Goal: Information Seeking & Learning: Learn about a topic

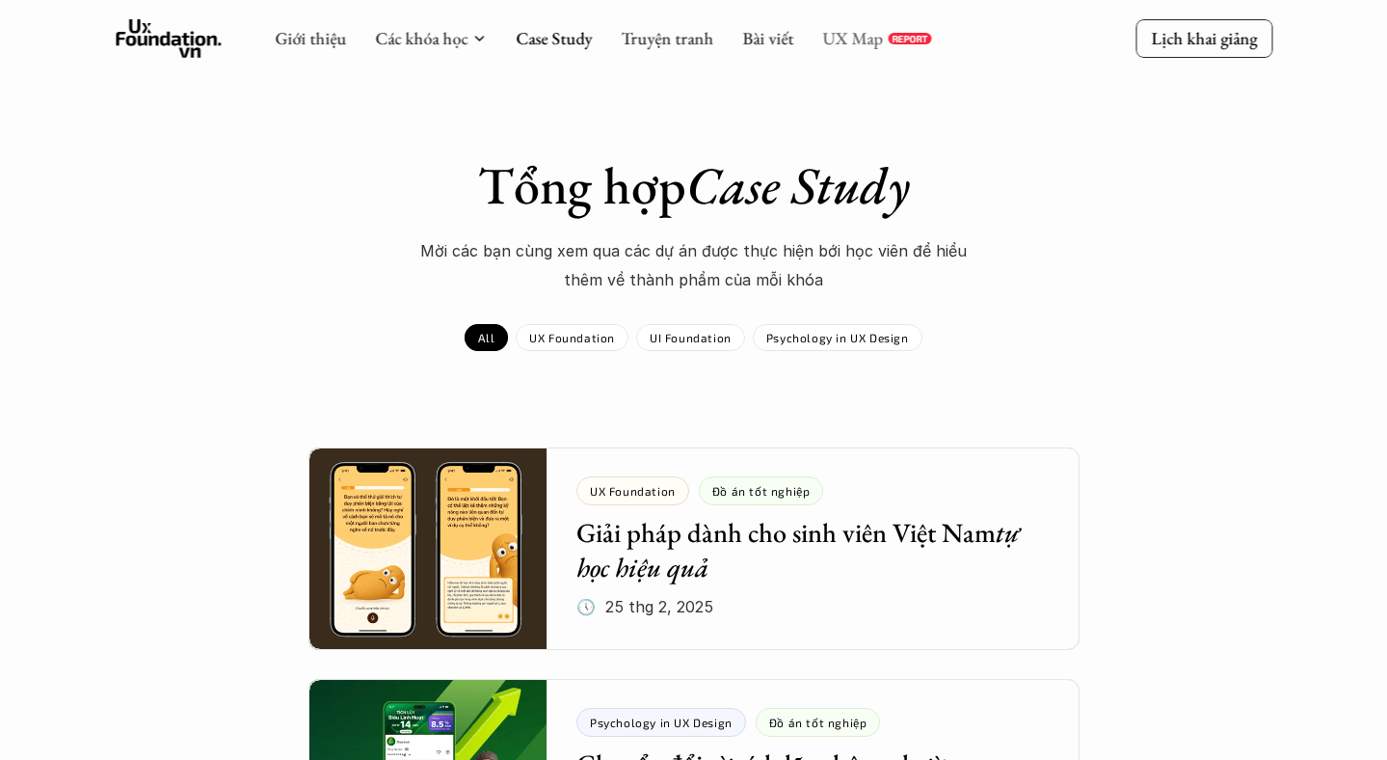
click at [844, 40] on link "UX Map" at bounding box center [852, 38] width 61 height 22
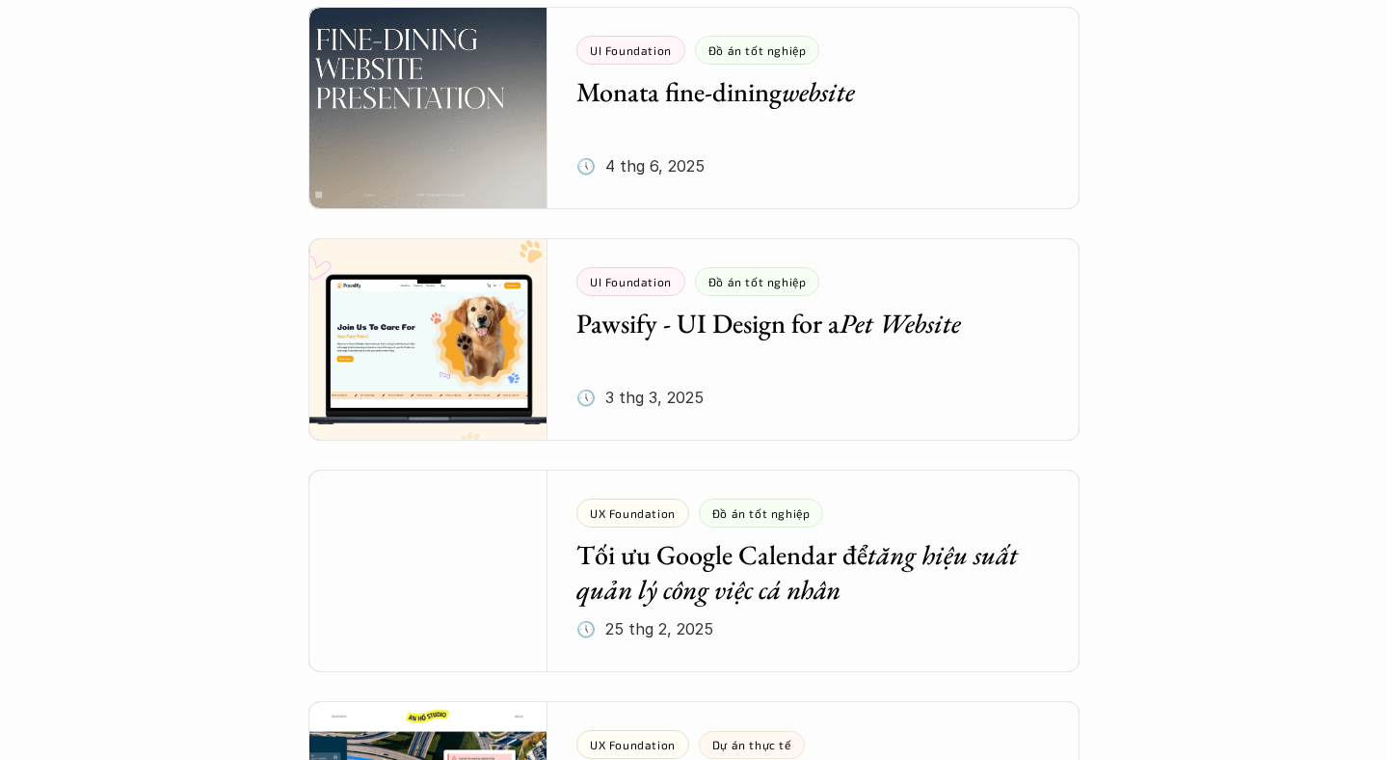
scroll to position [929, 0]
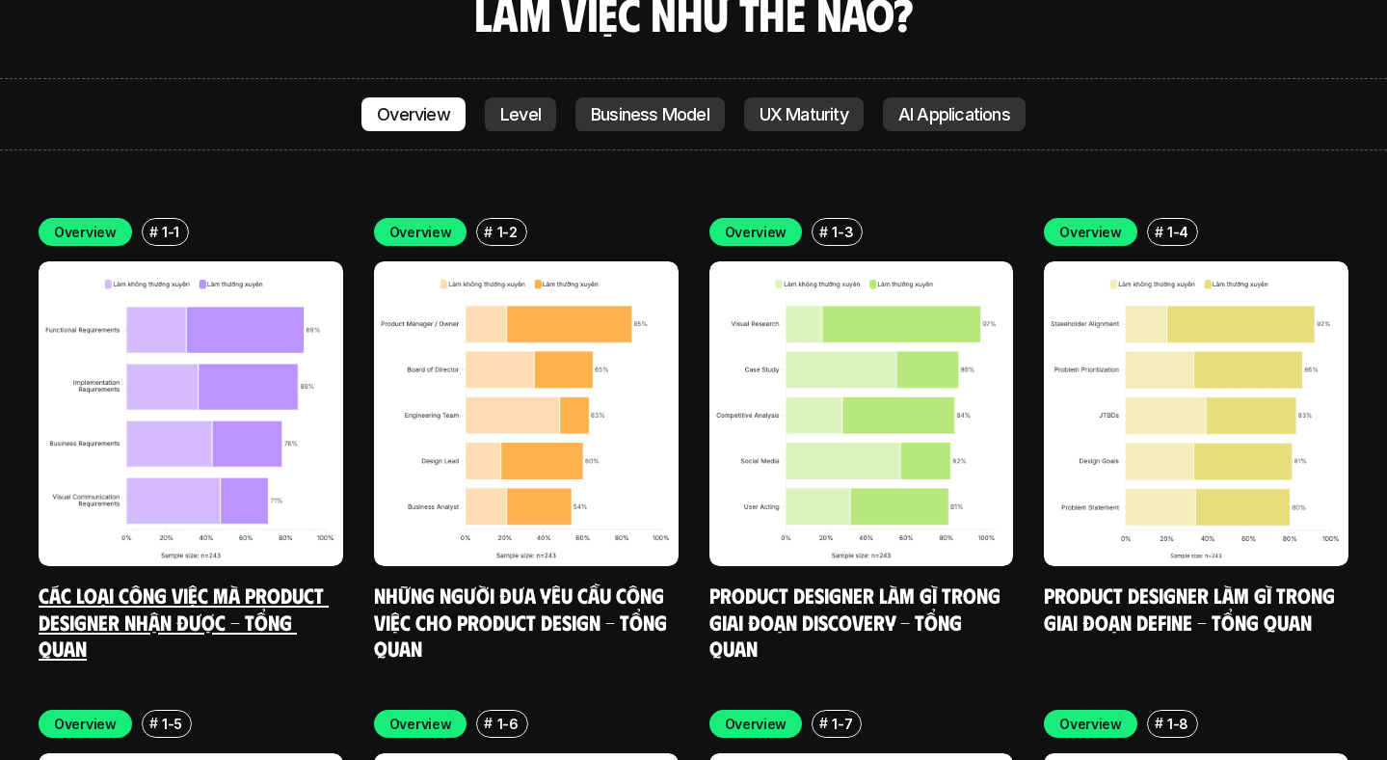
scroll to position [6717, 0]
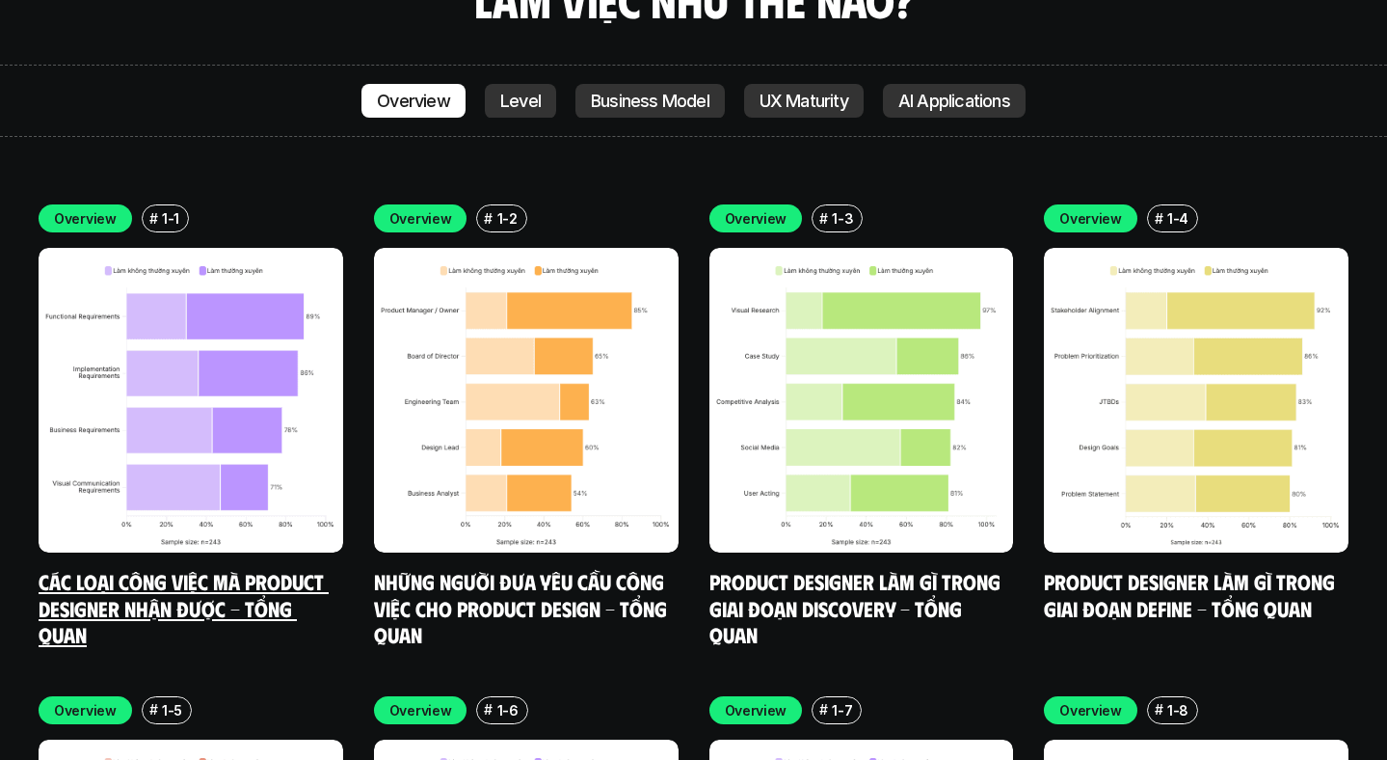
click at [188, 419] on img at bounding box center [191, 400] width 305 height 305
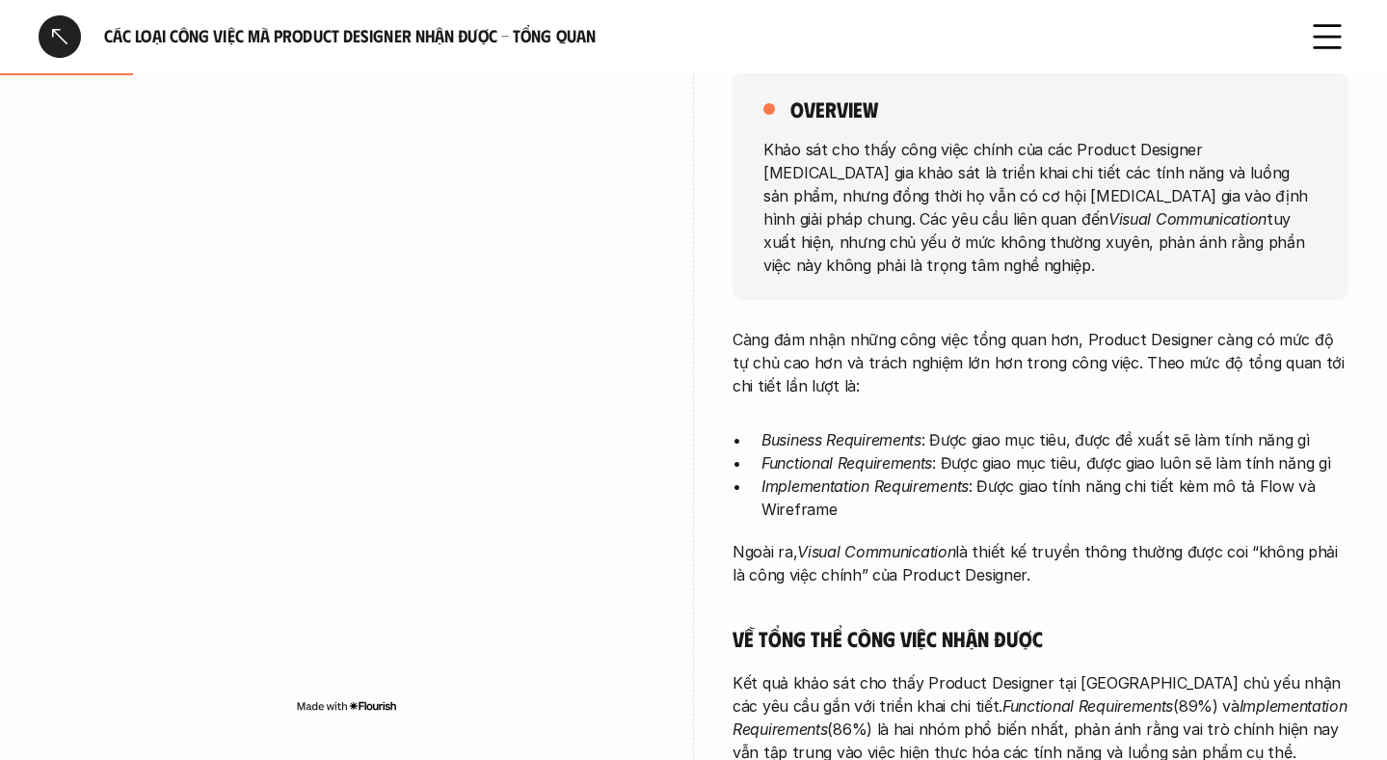
scroll to position [292, 0]
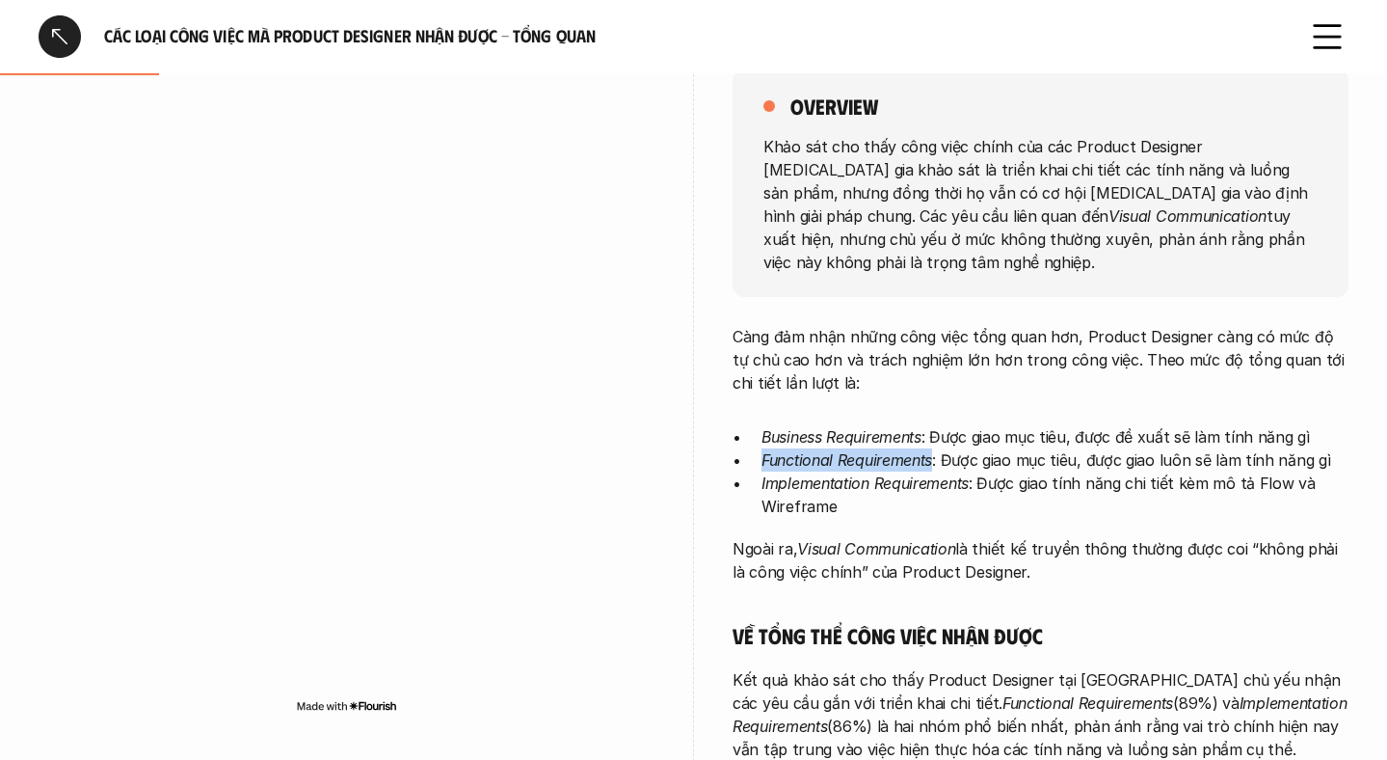
drag, startPoint x: 764, startPoint y: 437, endPoint x: 933, endPoint y: 433, distance: 169.7
click at [932, 450] on em "Functional Requirements" at bounding box center [847, 459] width 171 height 19
copy em "Functional Requirements"
drag, startPoint x: 765, startPoint y: 413, endPoint x: 926, endPoint y: 410, distance: 161.0
click at [926, 425] on p "Business Requirements : Được giao mục tiêu, được đề xuất sẽ làm tính năng gì" at bounding box center [1055, 436] width 587 height 23
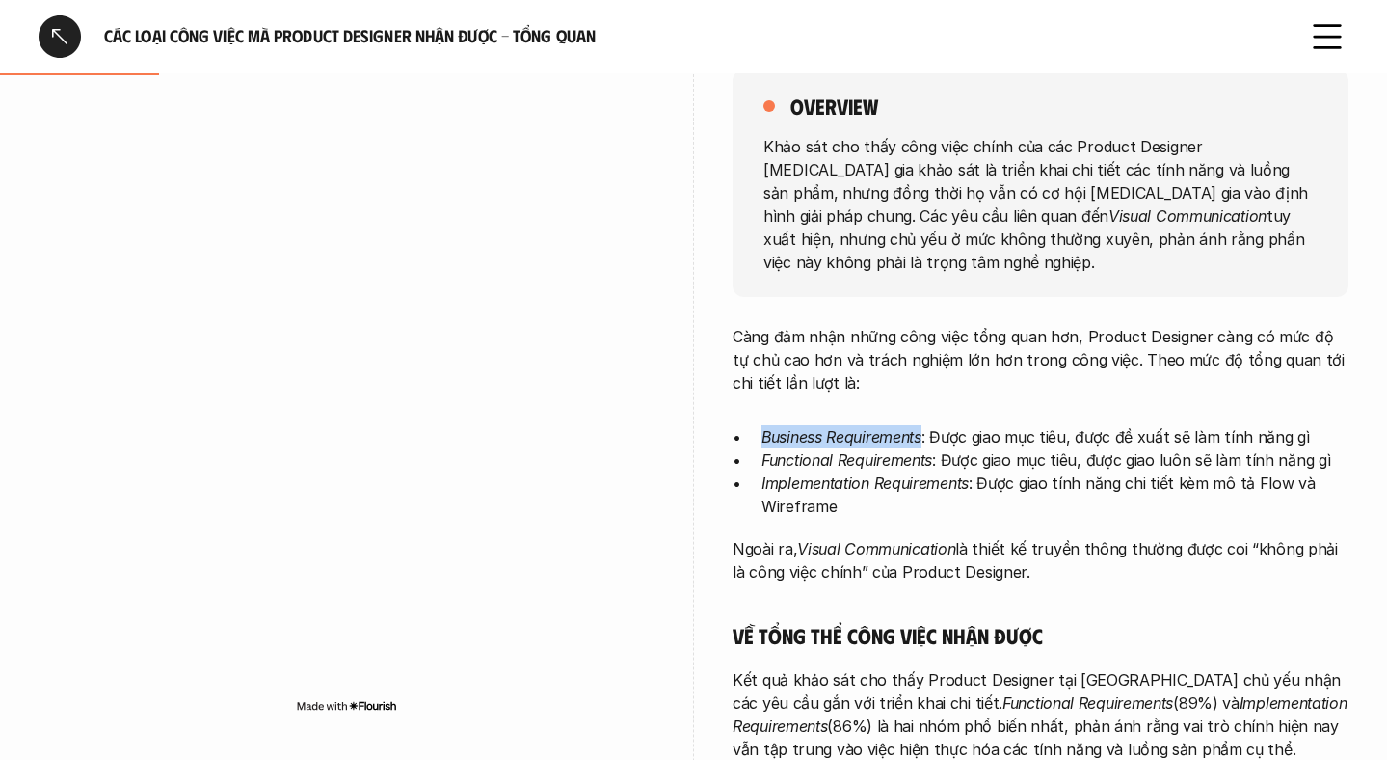
copy em "Business Requirements"
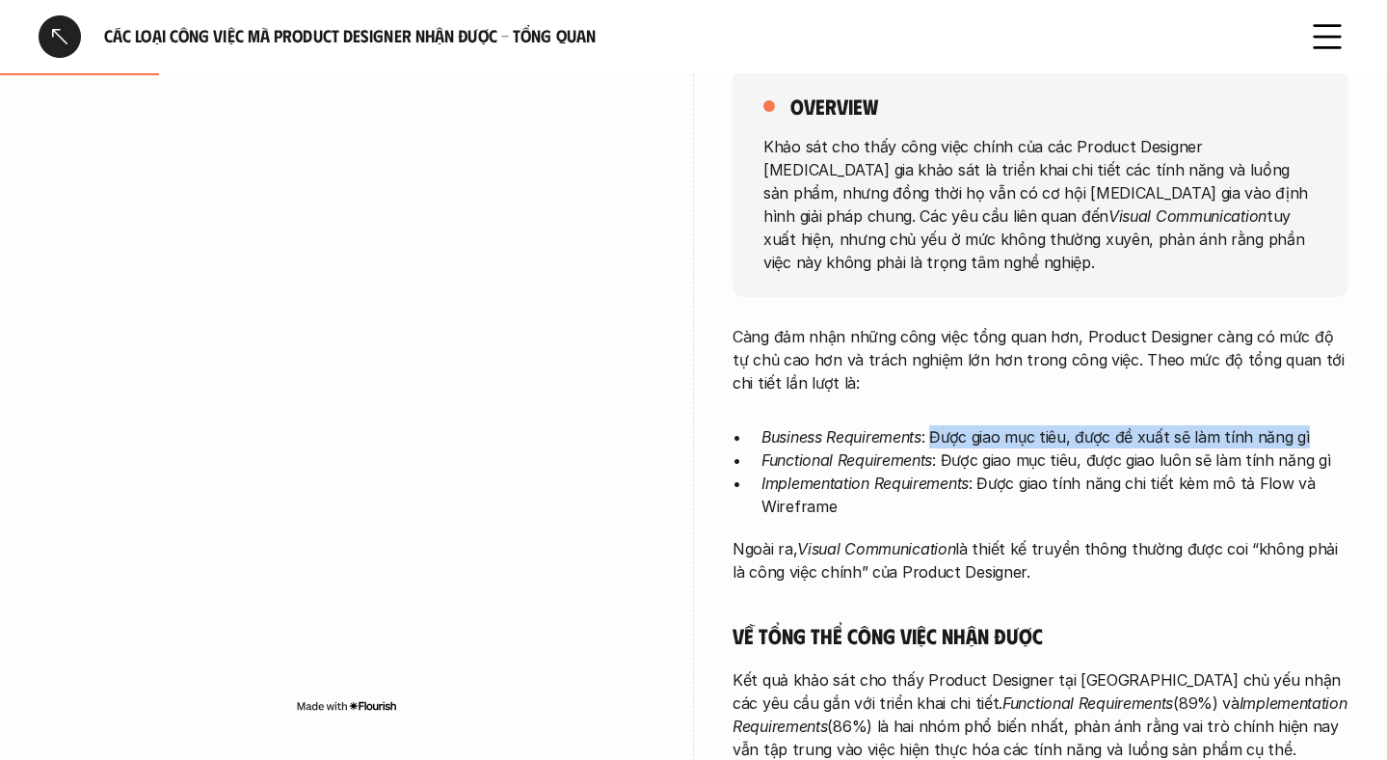
drag, startPoint x: 934, startPoint y: 412, endPoint x: 1306, endPoint y: 410, distance: 372.2
click at [1306, 425] on p "Business Requirements : Được giao mục tiêu, được đề xuất sẽ làm tính năng gì" at bounding box center [1055, 436] width 587 height 23
copy p "Được giao mục tiêu, được đề xuất sẽ làm tính năng gì"
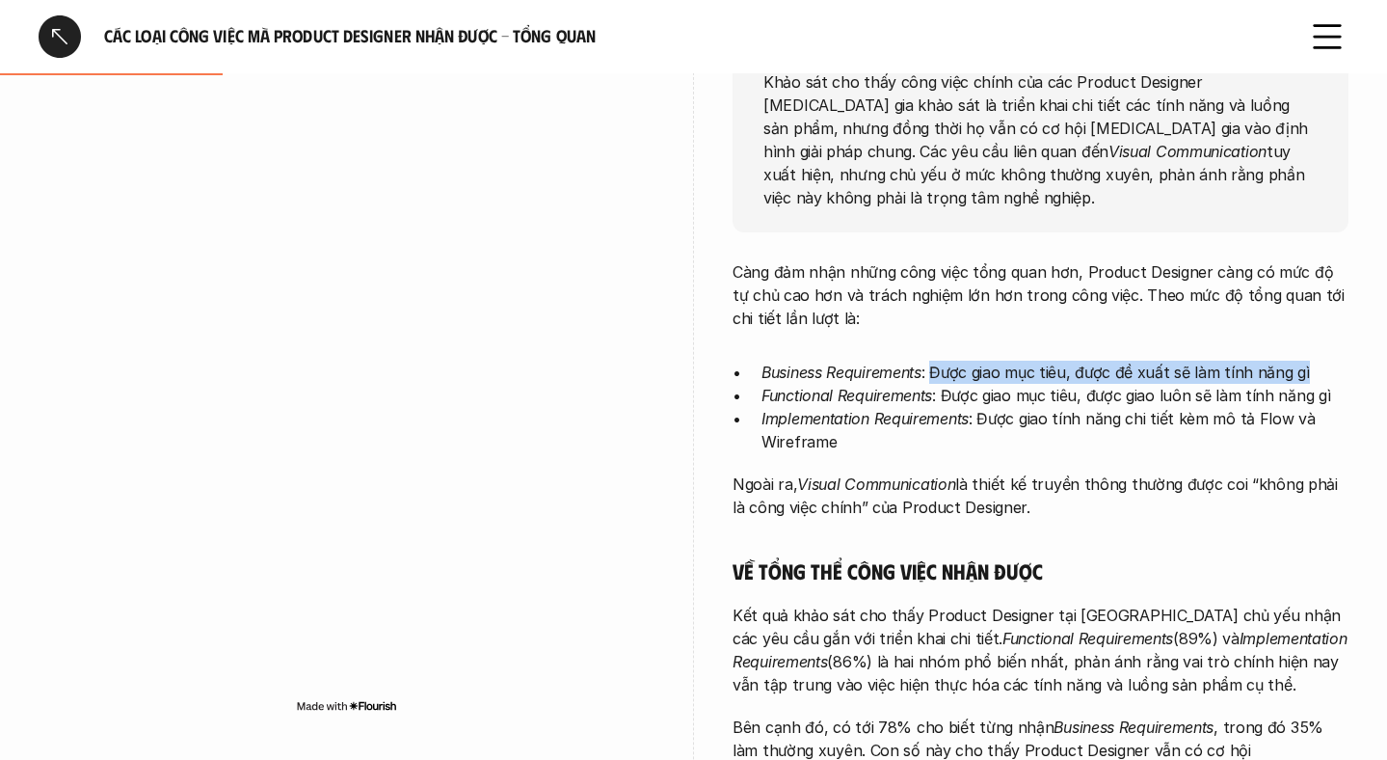
scroll to position [363, 0]
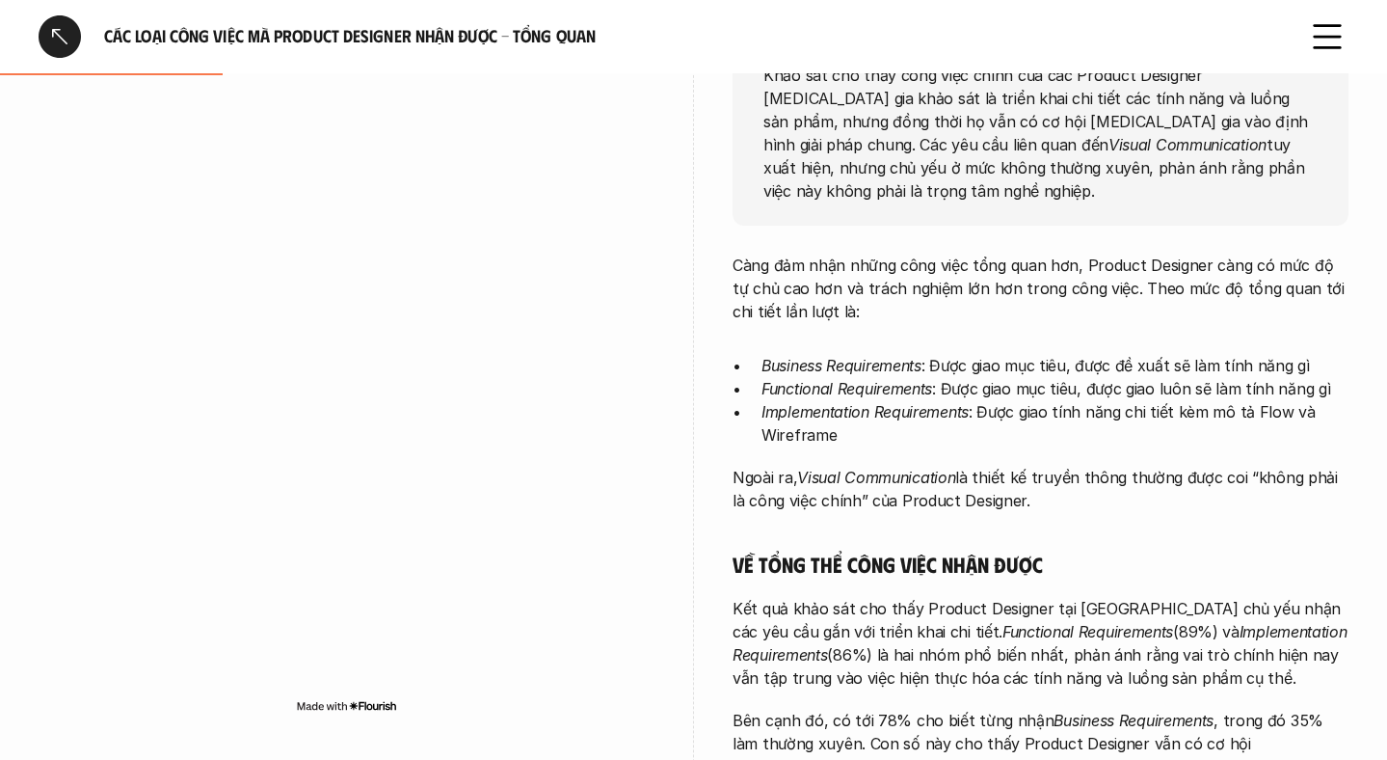
click at [898, 513] on div "Càng đảm nhận những công việc tổng quan hơn, Product Designer càng có mức độ tự…" at bounding box center [1041, 739] width 616 height 971
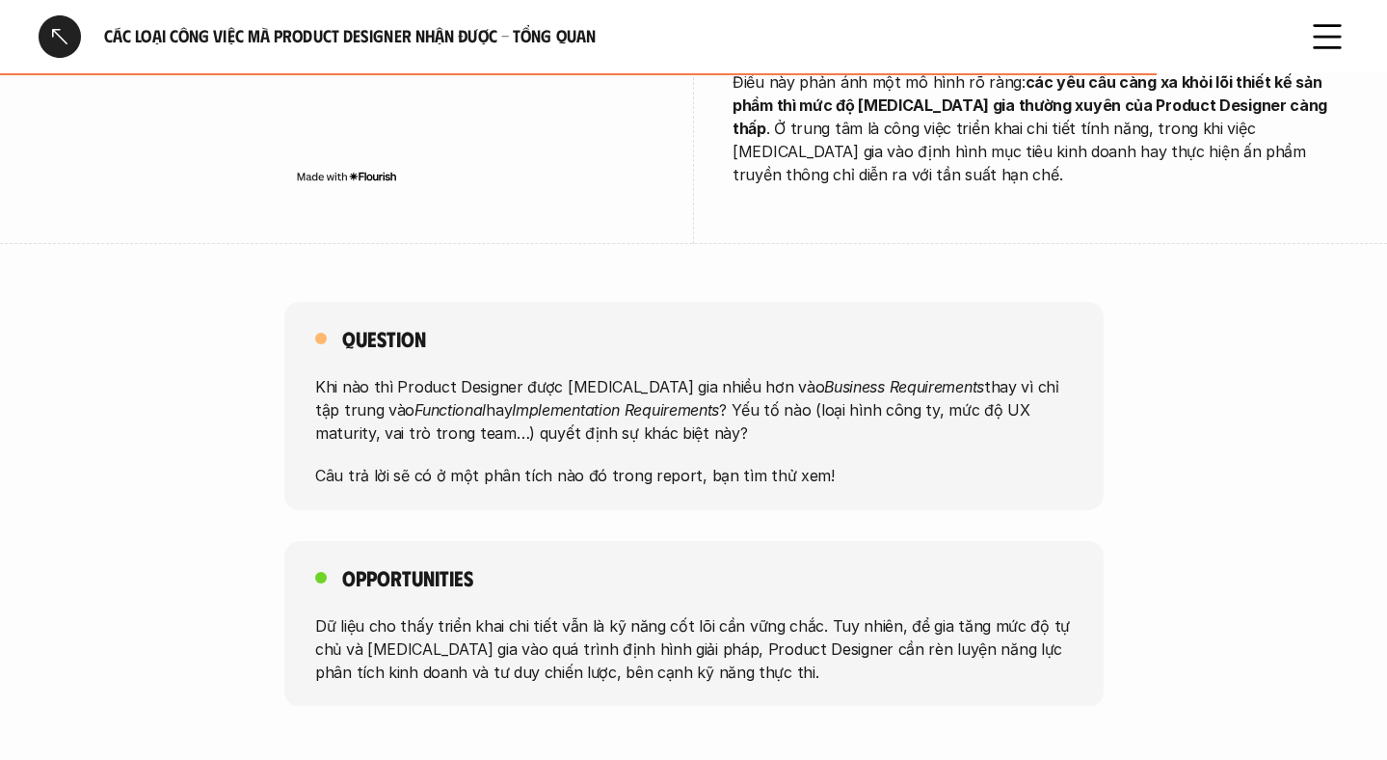
scroll to position [1403, 0]
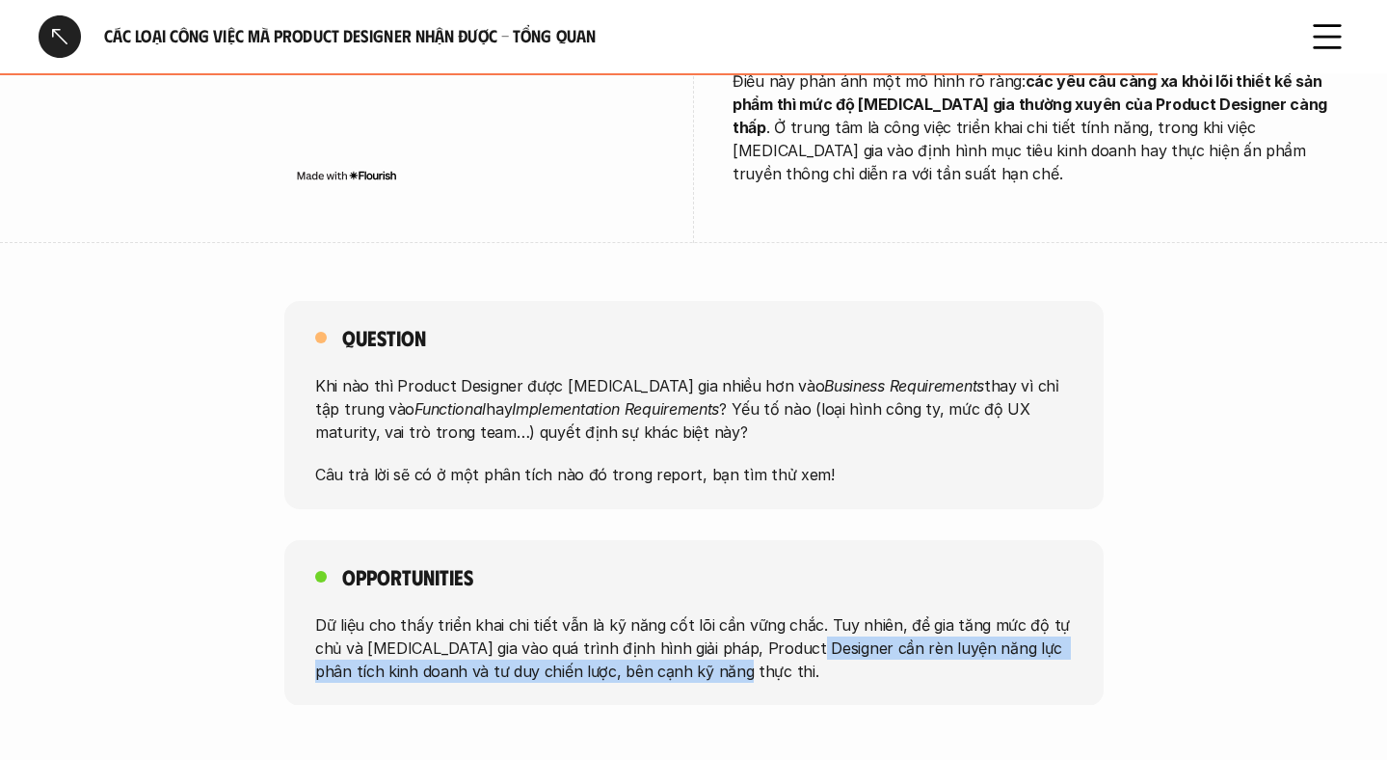
drag, startPoint x: 794, startPoint y: 603, endPoint x: 810, endPoint y: 622, distance: 24.7
click at [810, 622] on p "Dữ liệu cho thấy triển khai chi tiết vẫn là kỹ năng cốt lõi cần vững chắc. Tuy …" at bounding box center [694, 646] width 758 height 69
copy p "cần rèn luyện năng lực phân tích kinh doanh và tư duy chiến lược, bên cạnh kỹ n…"
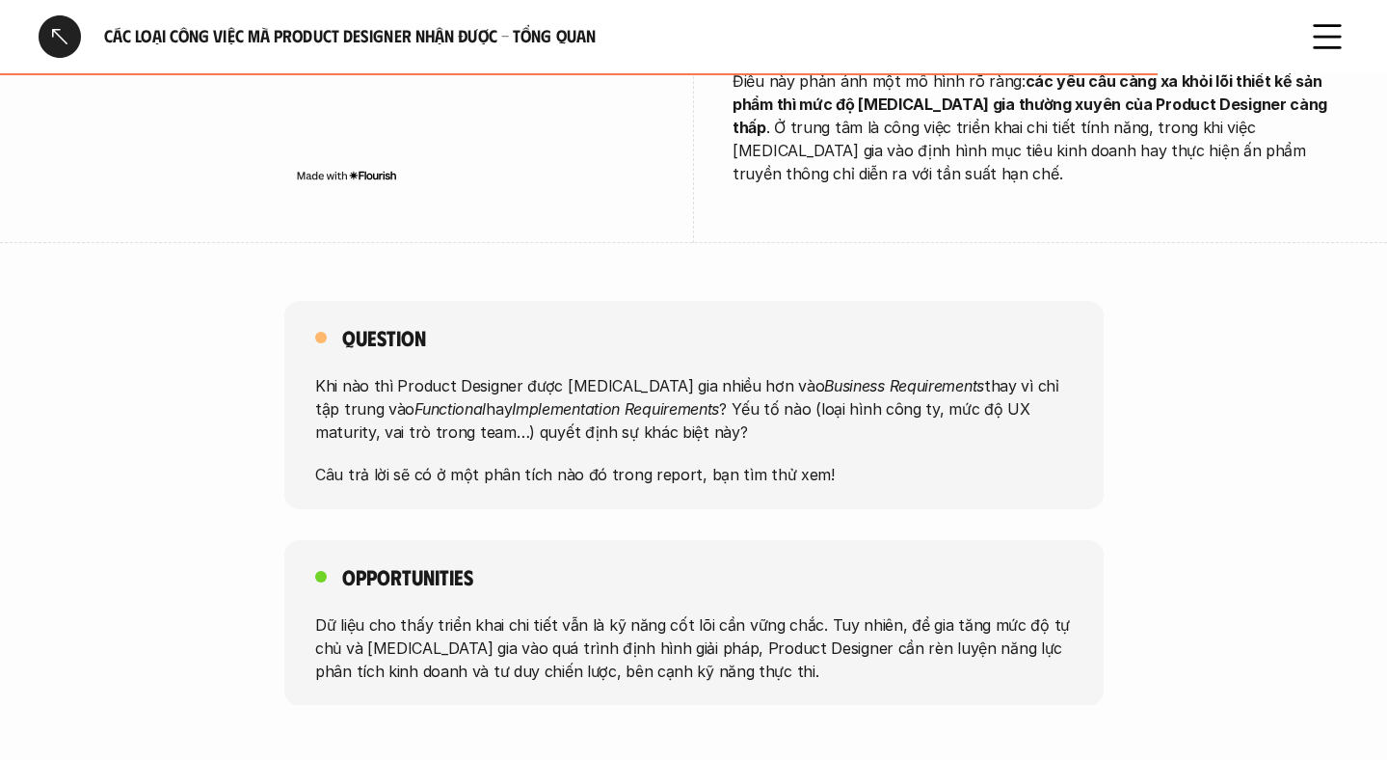
click at [780, 301] on div "Question Khi nào thì Product Designer được [MEDICAL_DATA] gia nhiều hơn vào Bus…" at bounding box center [693, 405] width 819 height 208
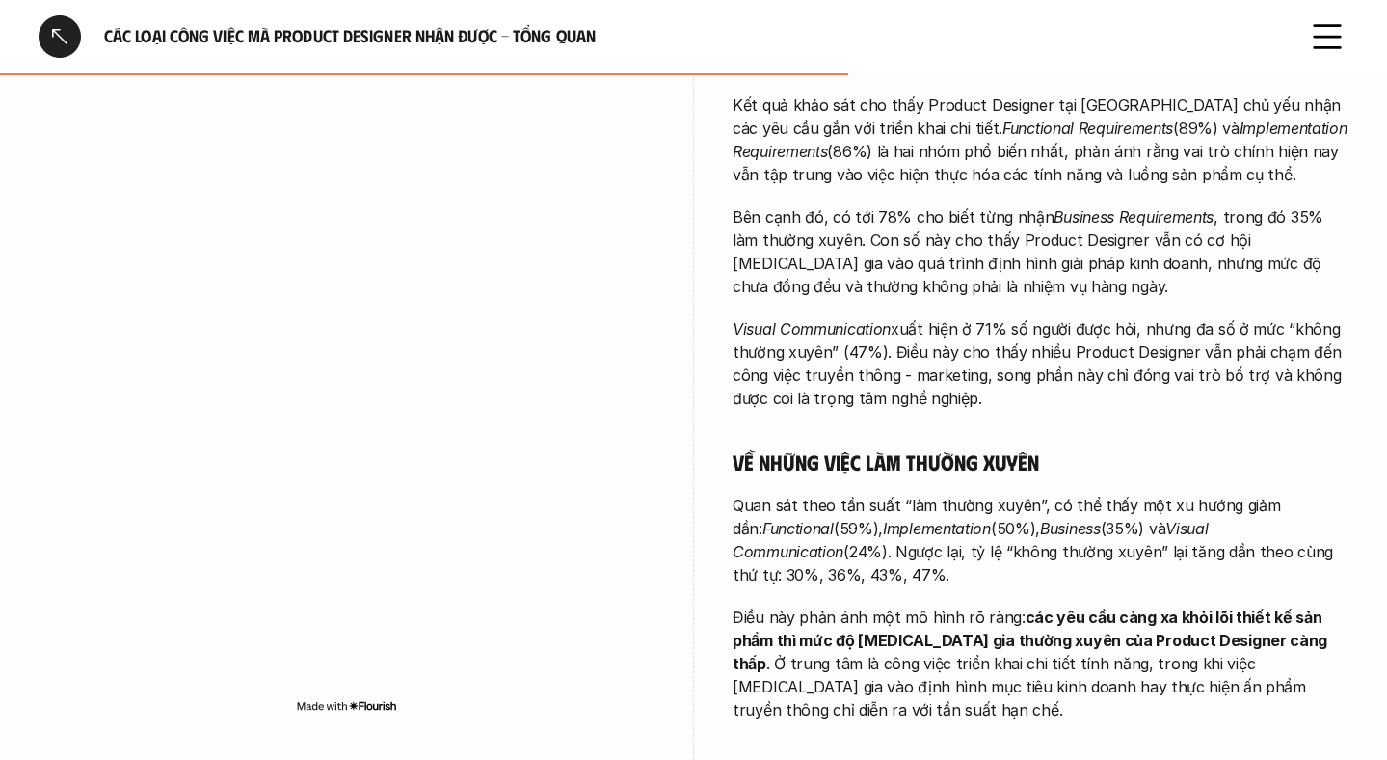
scroll to position [493, 0]
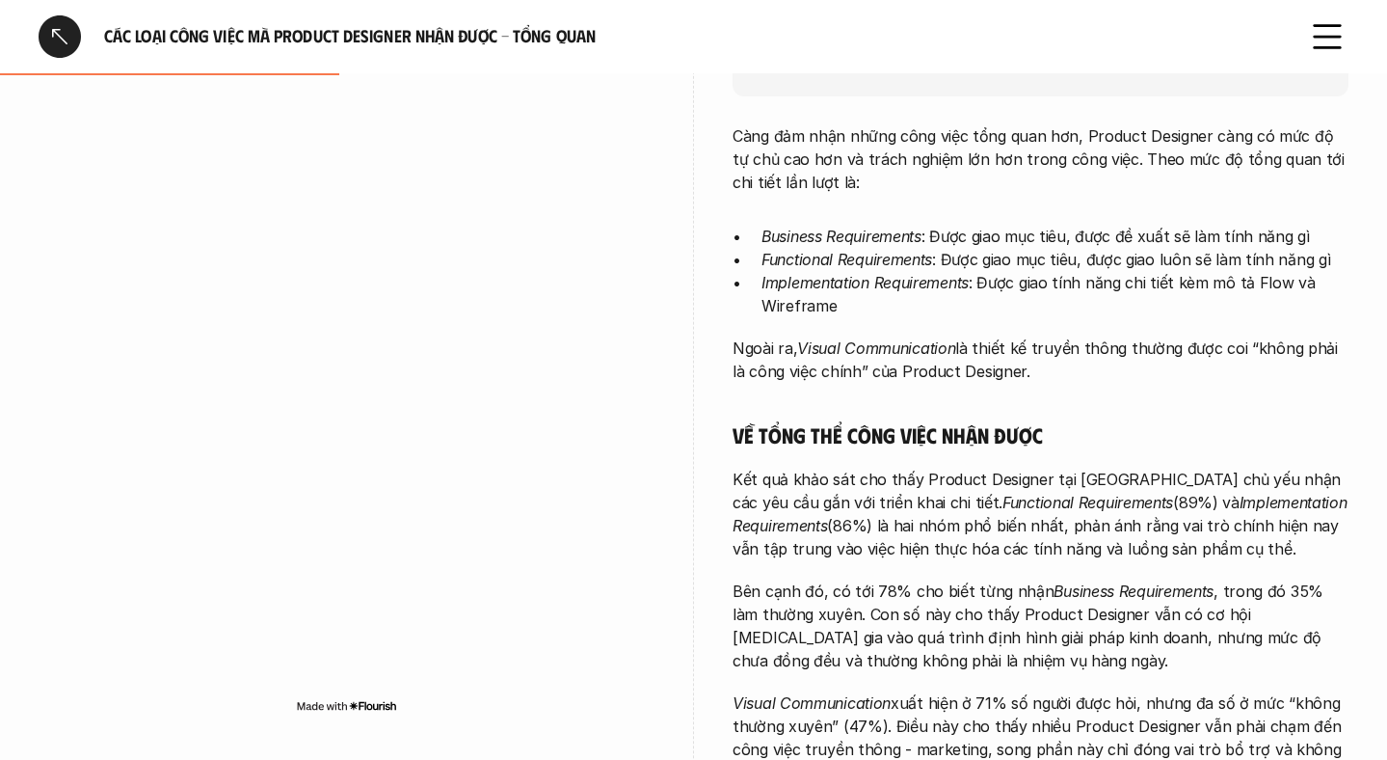
click at [53, 36] on div at bounding box center [60, 36] width 42 height 42
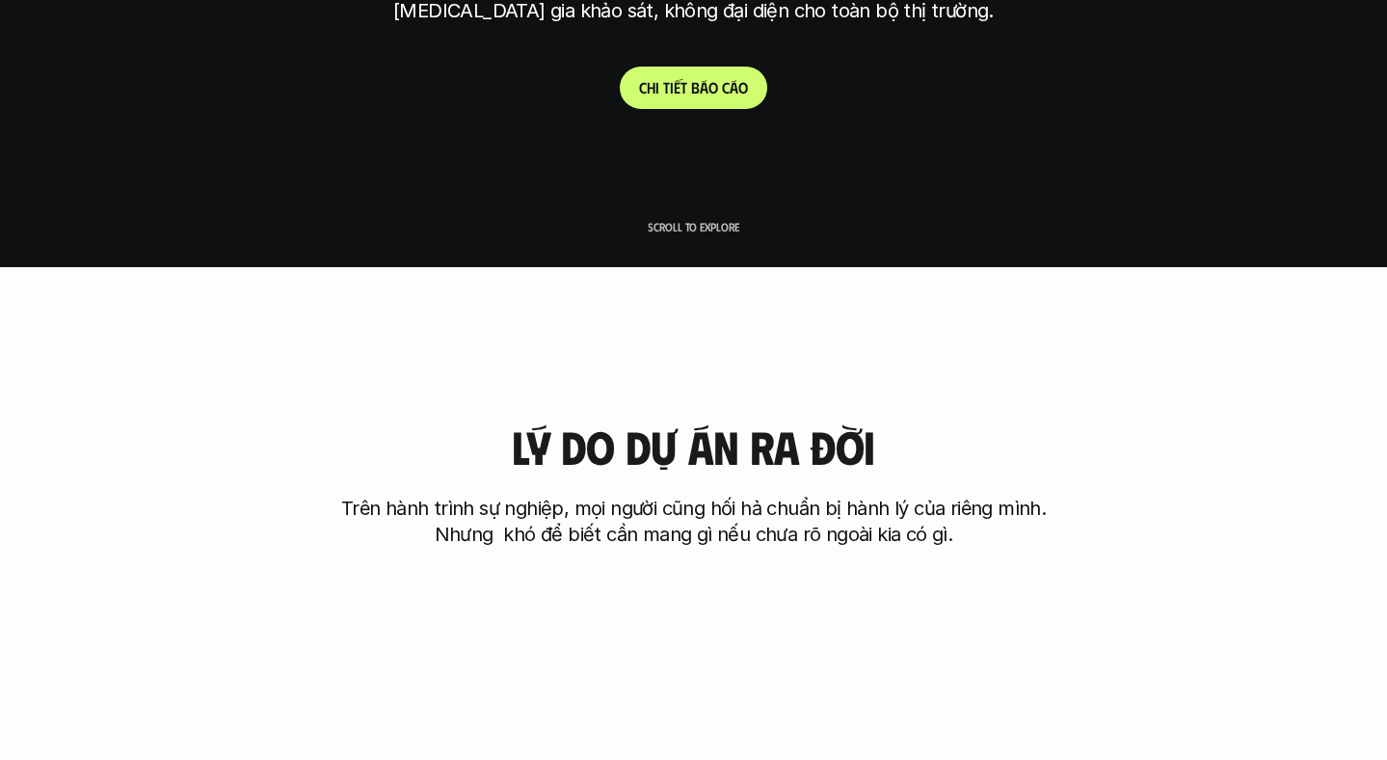
scroll to position [6723, 0]
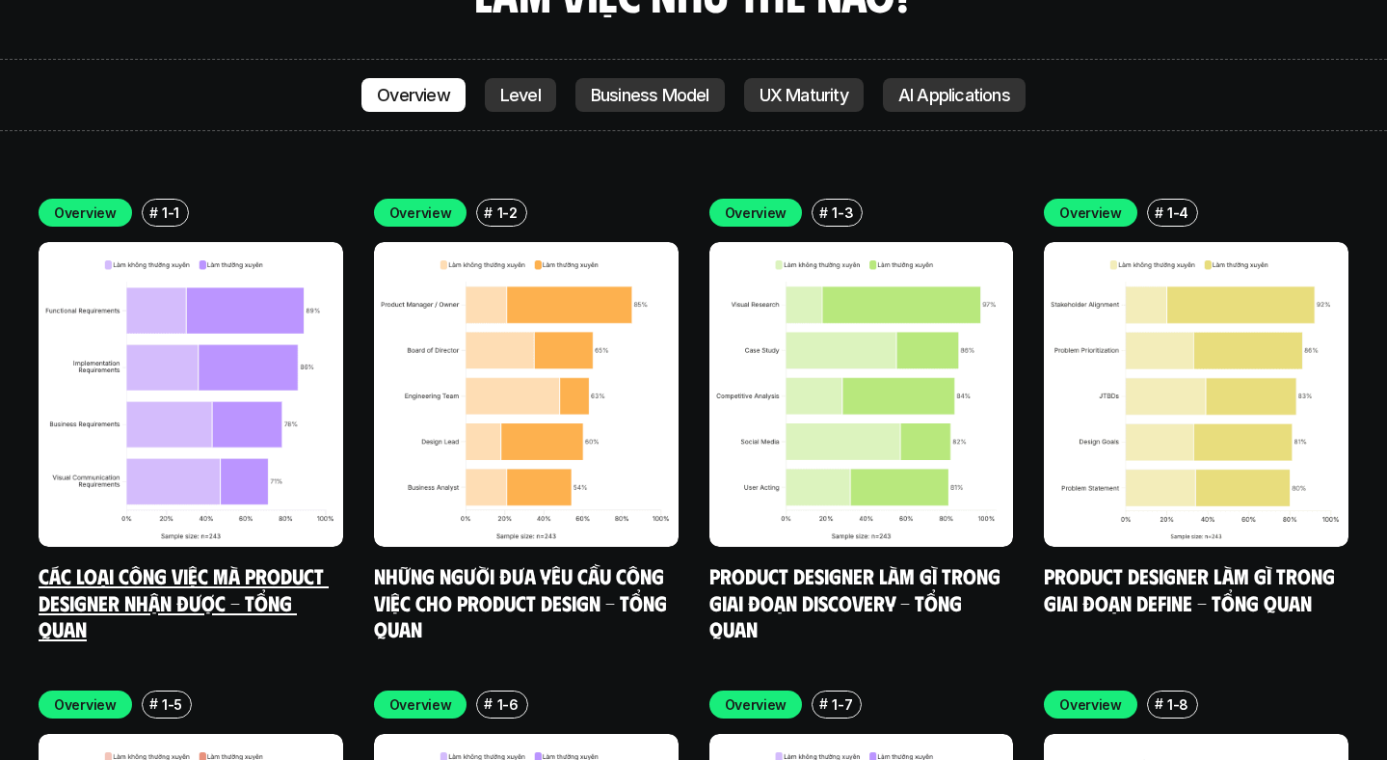
click at [221, 314] on img at bounding box center [191, 394] width 305 height 305
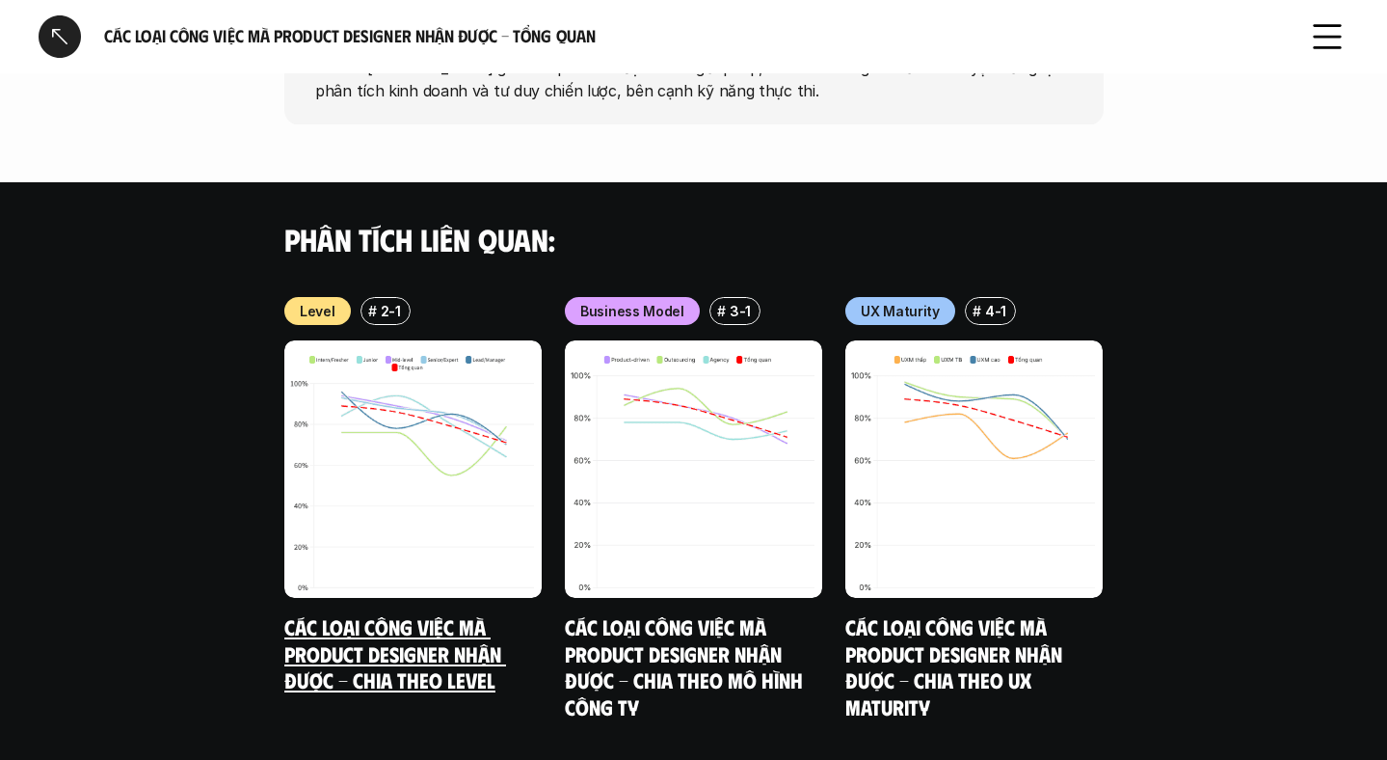
scroll to position [2028, 0]
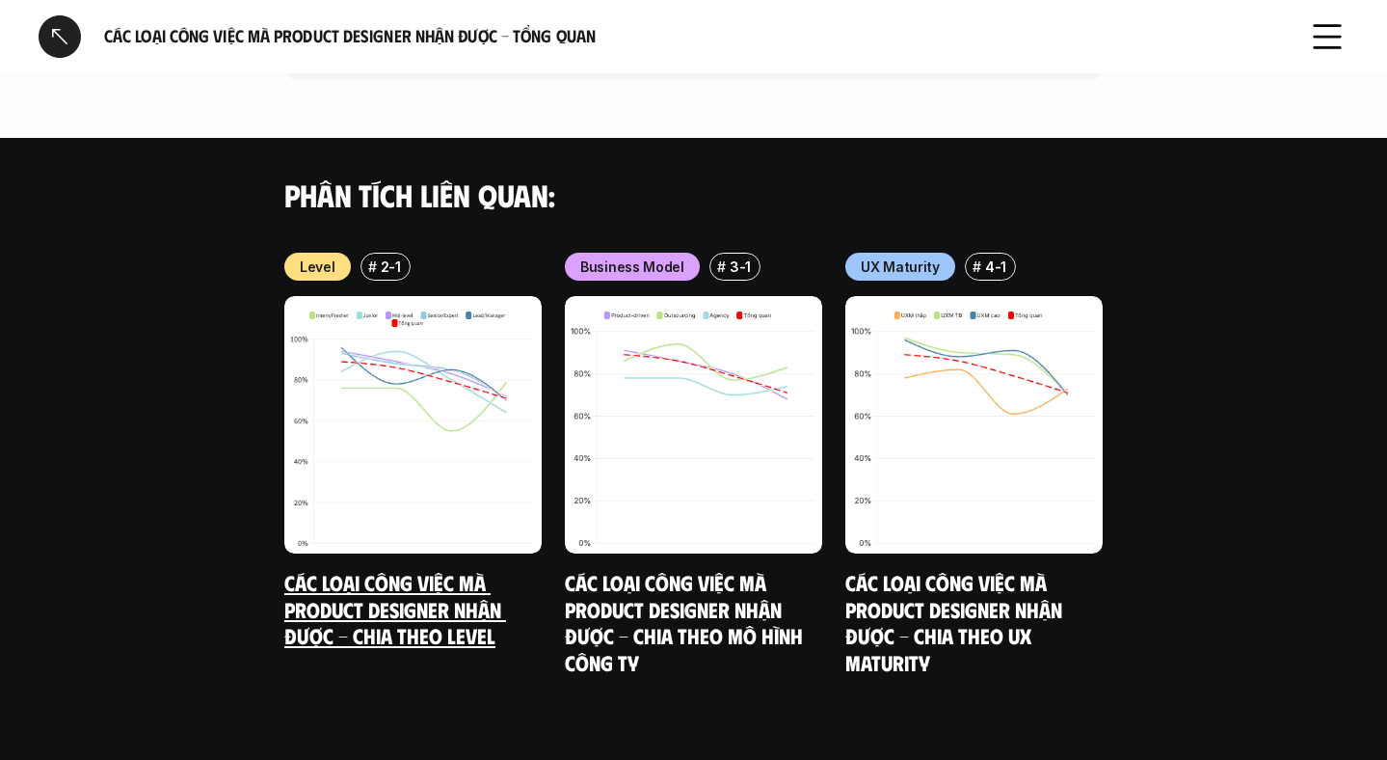
click at [440, 573] on link "Các loại công việc mà Product Designer nhận được - Chia theo Level" at bounding box center [395, 608] width 222 height 79
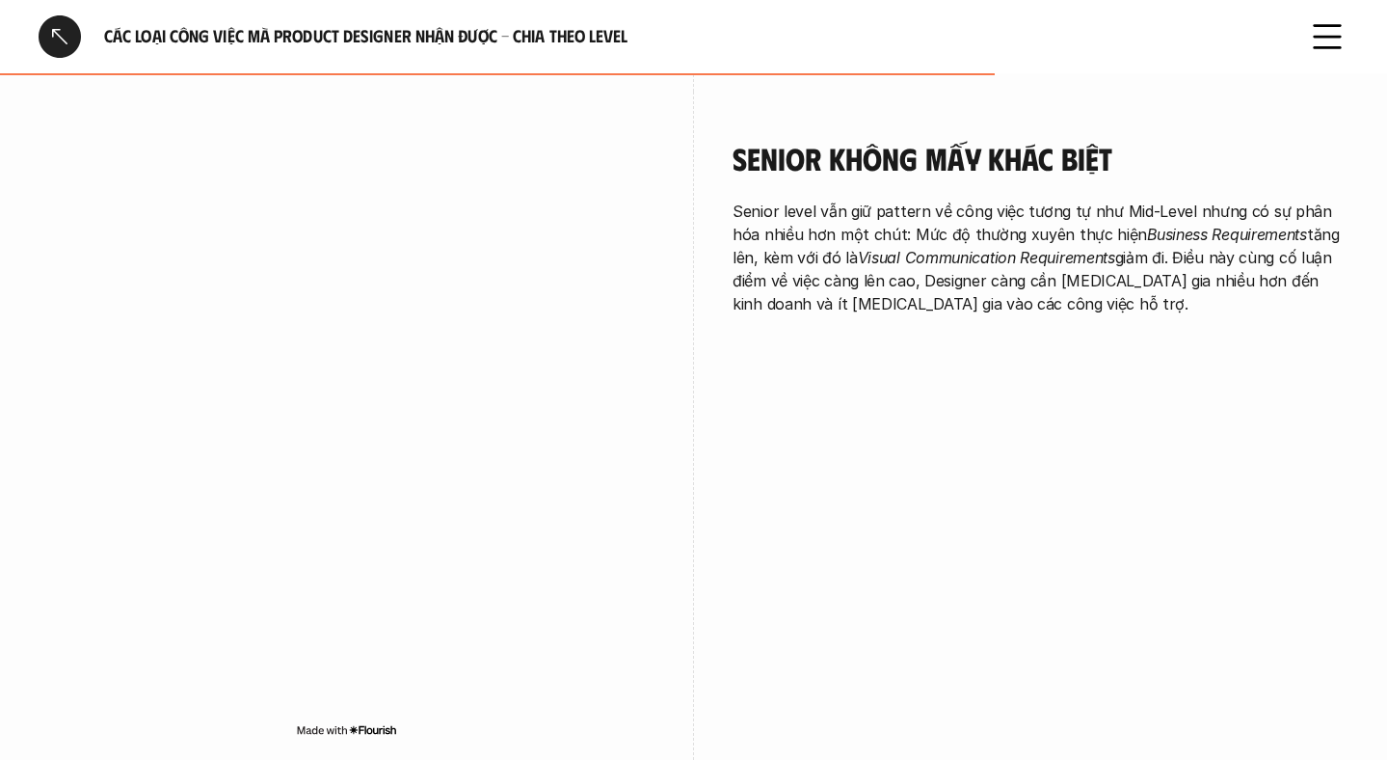
scroll to position [3582, 0]
